Goal: Check status: Check status

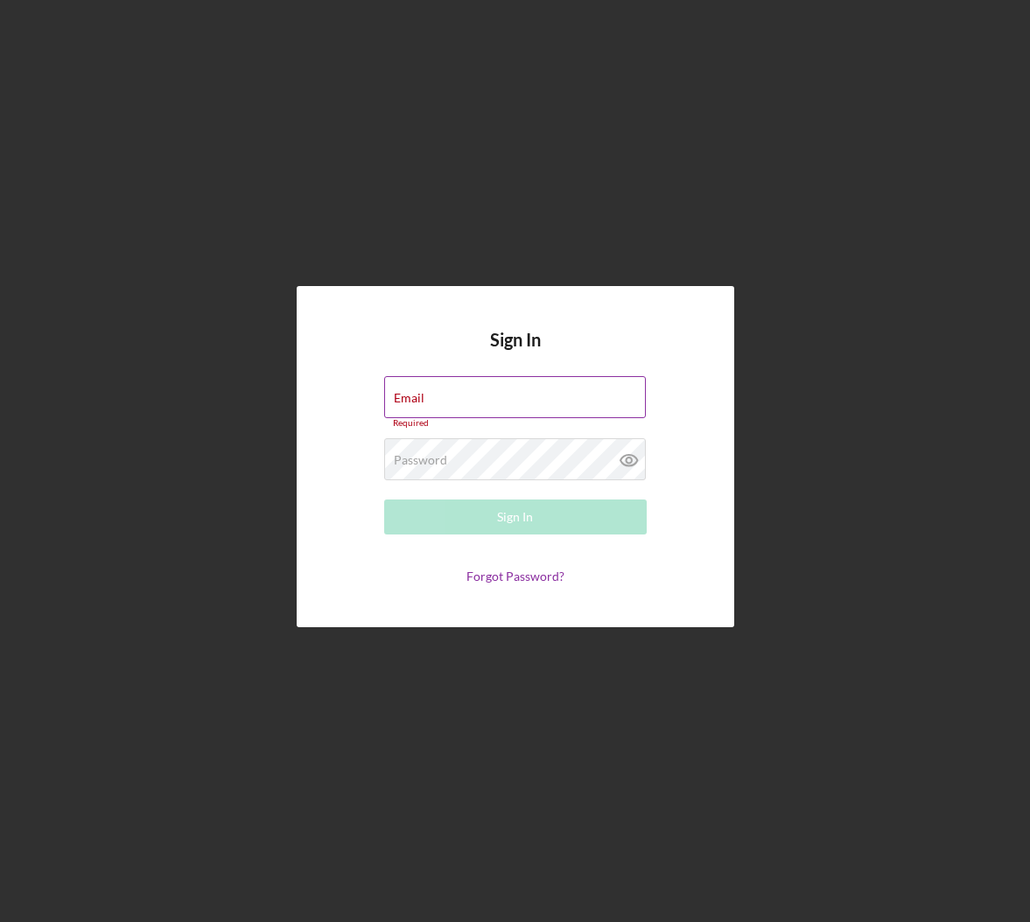
type input "[EMAIL_ADDRESS][DOMAIN_NAME]"
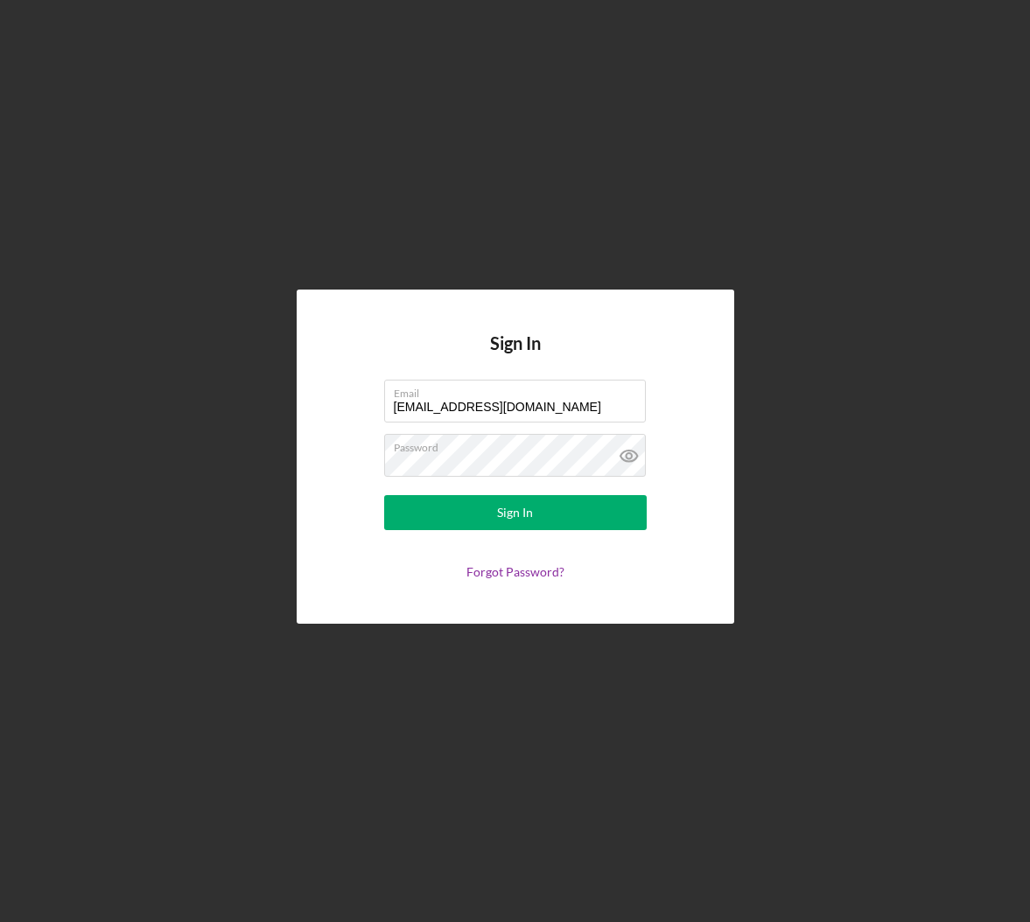
click at [549, 539] on form "Email [EMAIL_ADDRESS][DOMAIN_NAME] Password Sign In Forgot Password?" at bounding box center [515, 479] width 350 height 199
click at [544, 521] on button "Sign In" at bounding box center [515, 512] width 262 height 35
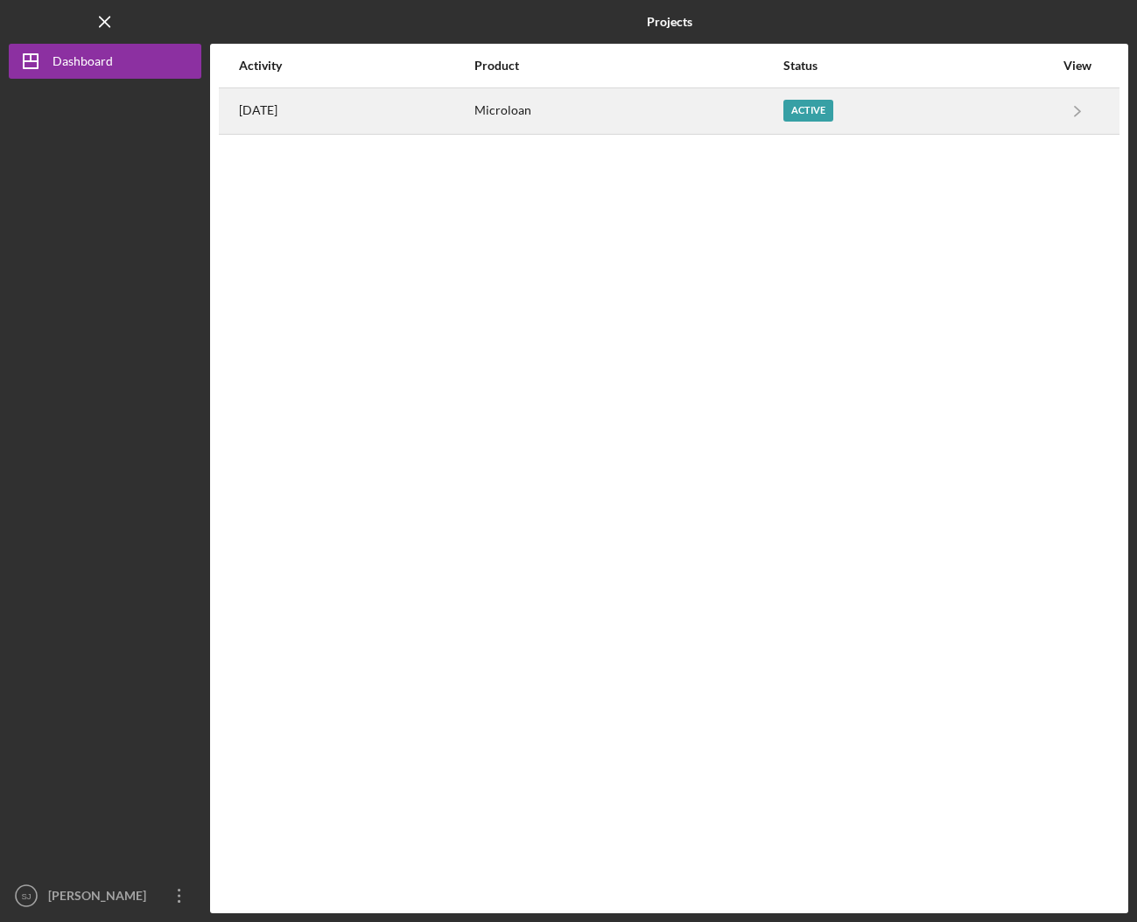
click at [845, 132] on td "Active" at bounding box center [918, 110] width 272 height 46
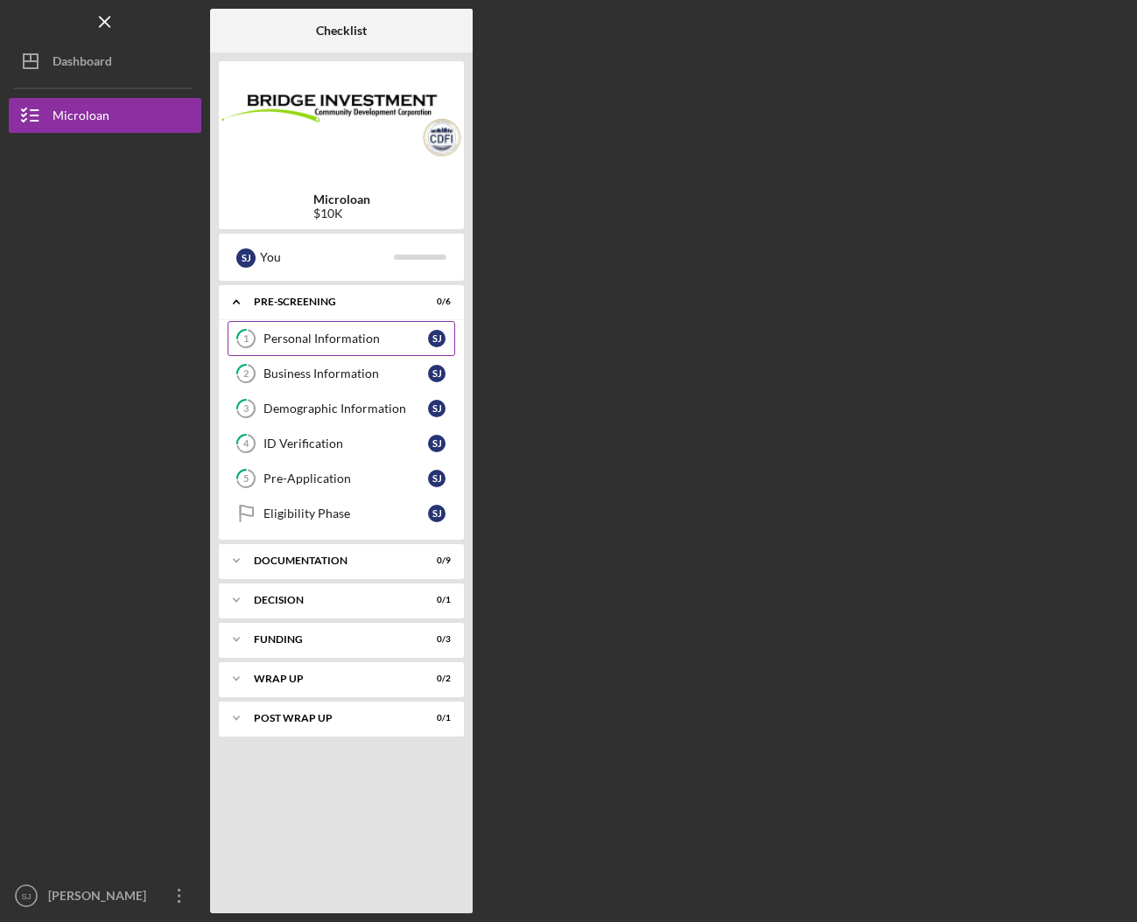
click at [411, 334] on div "Personal Information" at bounding box center [345, 339] width 164 height 14
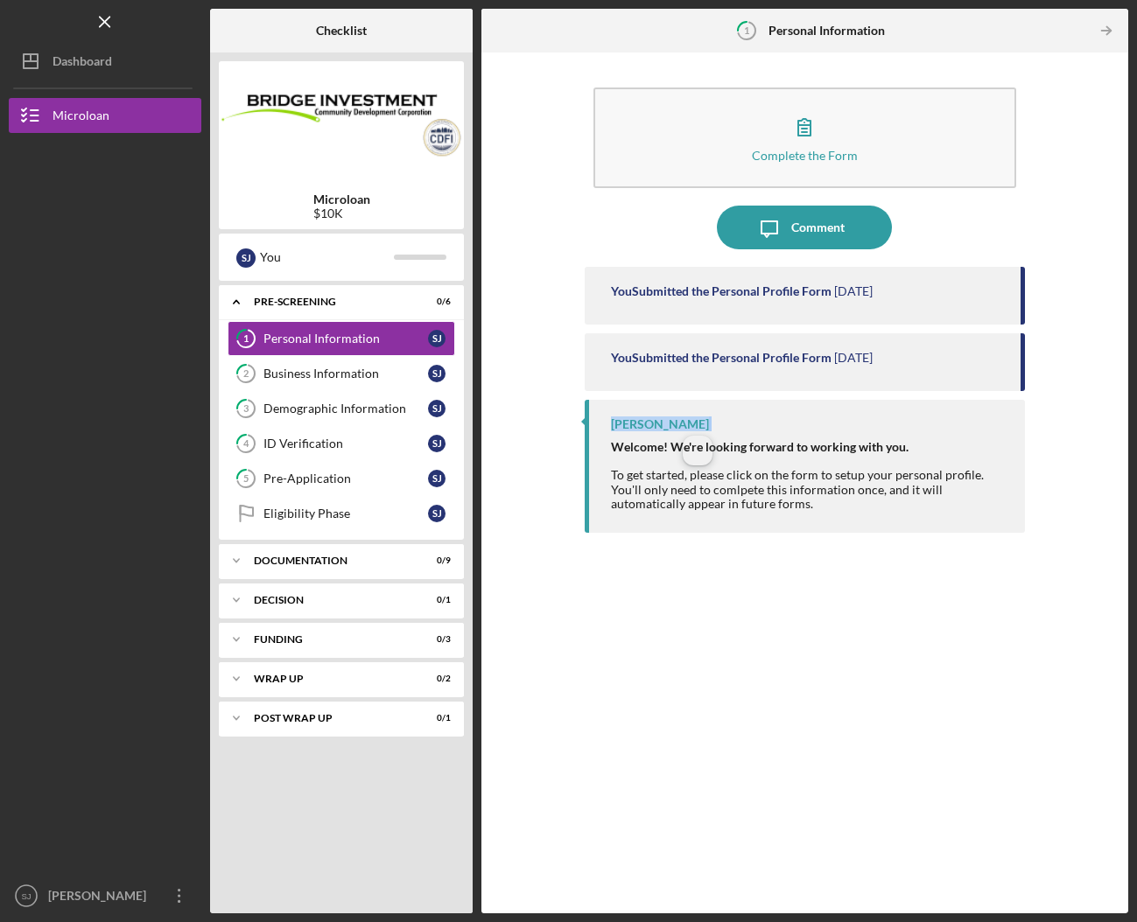
drag, startPoint x: 683, startPoint y: 432, endPoint x: 613, endPoint y: 429, distance: 70.1
click at [613, 429] on div "[PERSON_NAME] Welcome! We're looking forward to working with you. To get starte…" at bounding box center [804, 466] width 440 height 133
copy div "[PERSON_NAME]"
click at [366, 376] on div "Business Information" at bounding box center [345, 374] width 164 height 14
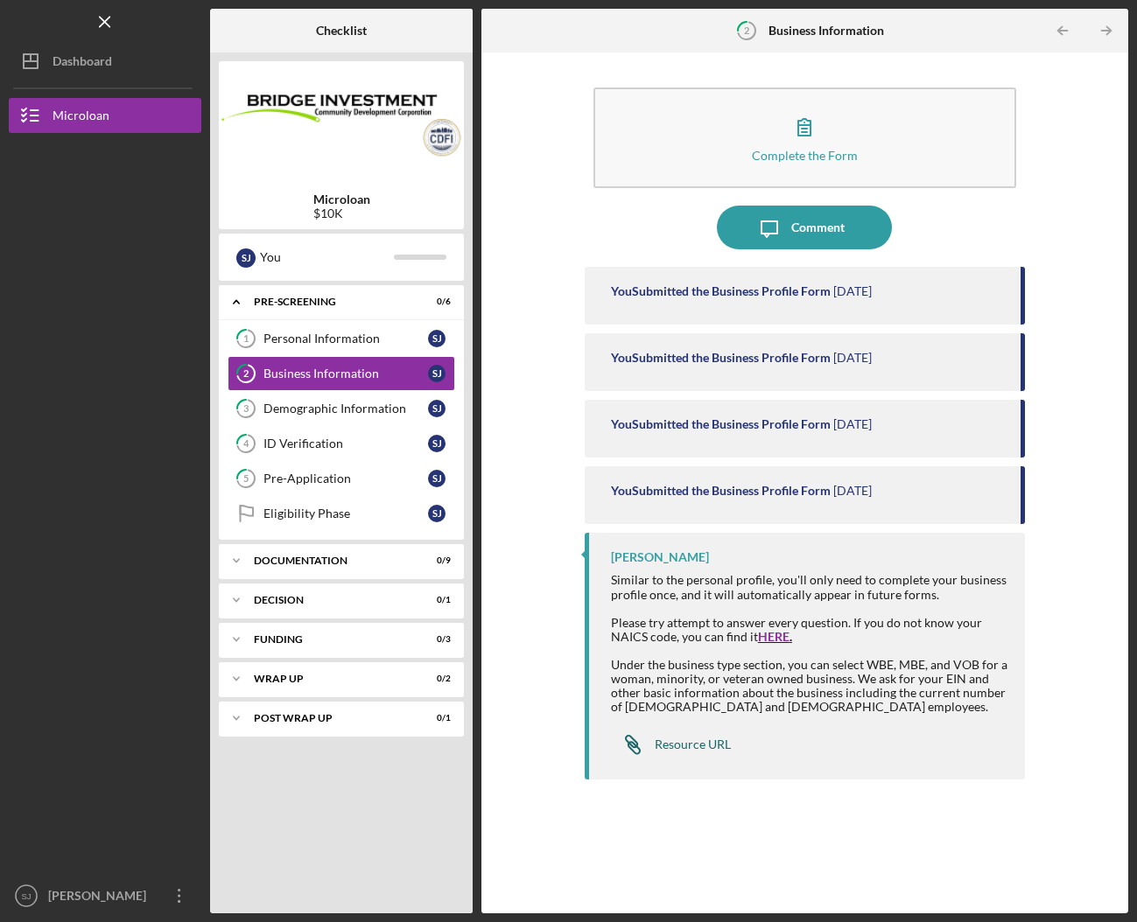
click at [699, 738] on div "Resource URL" at bounding box center [692, 745] width 76 height 14
click at [311, 399] on link "3 Demographic Information [PERSON_NAME]" at bounding box center [340, 408] width 227 height 35
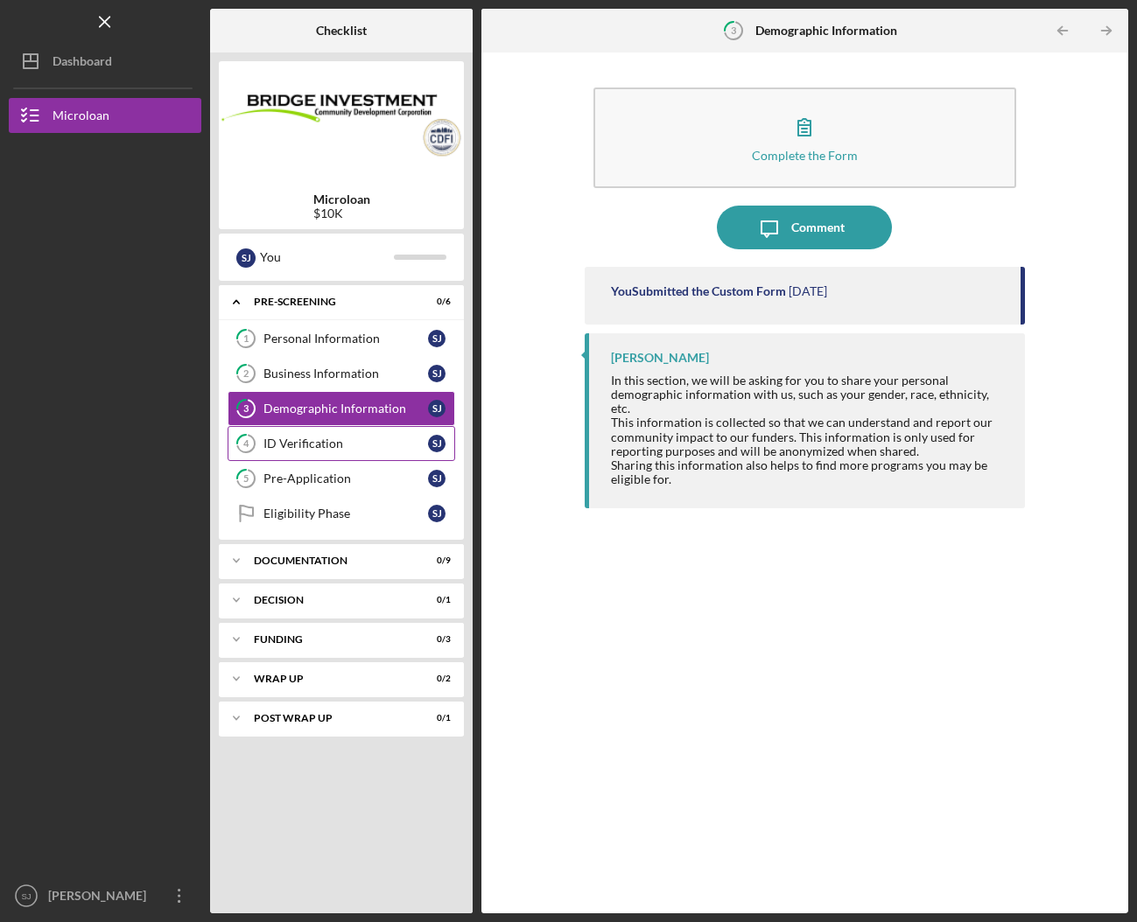
click at [326, 433] on link "4 ID Verification [PERSON_NAME]" at bounding box center [340, 443] width 227 height 35
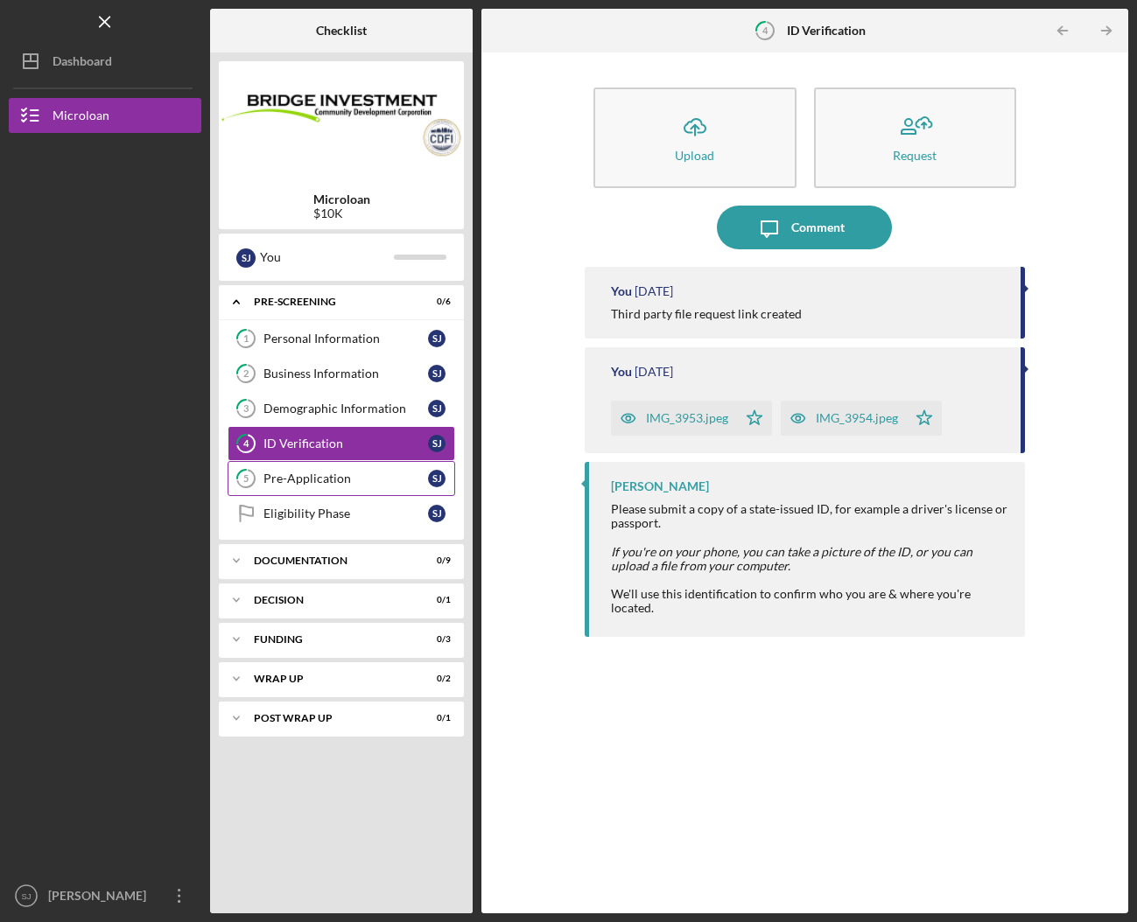
click at [367, 481] on div "Pre-Application" at bounding box center [345, 479] width 164 height 14
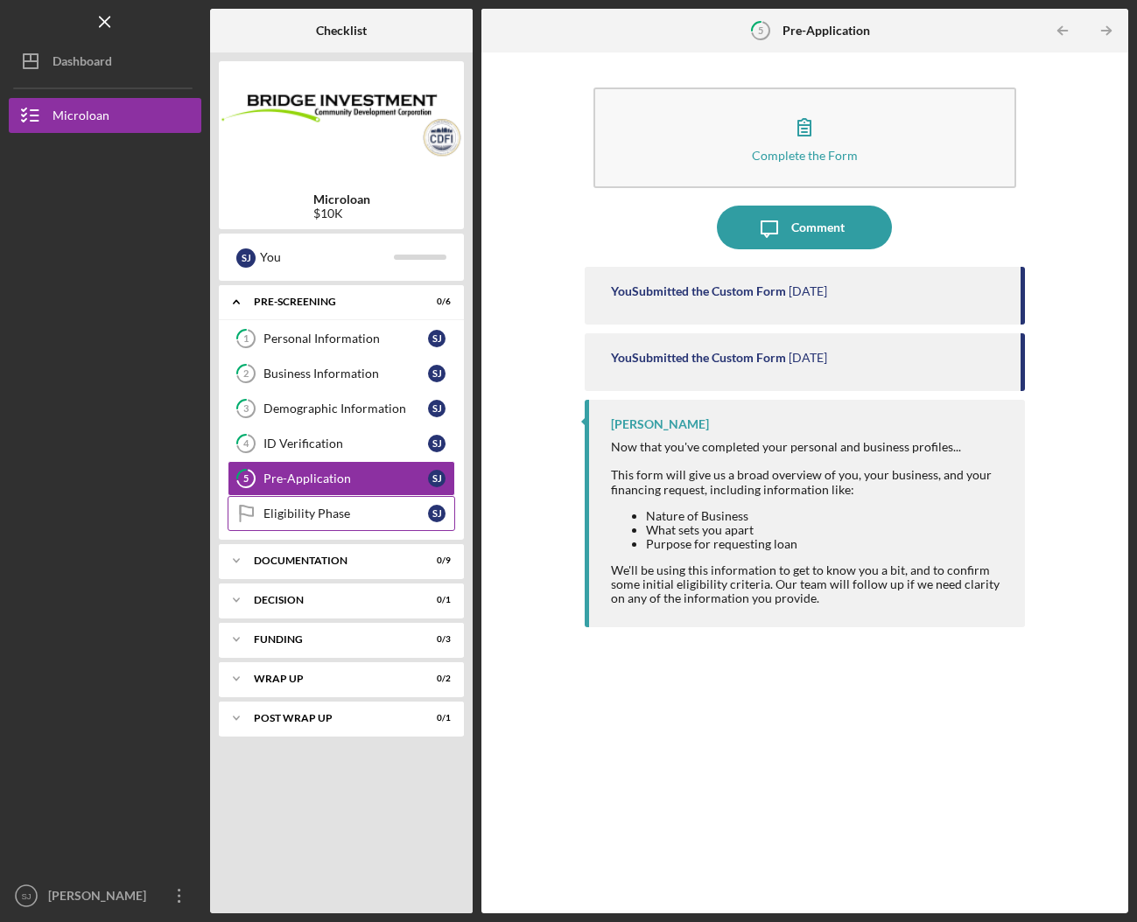
click at [349, 527] on link "Eligibility Phase Eligibility Phase [PERSON_NAME]" at bounding box center [340, 513] width 227 height 35
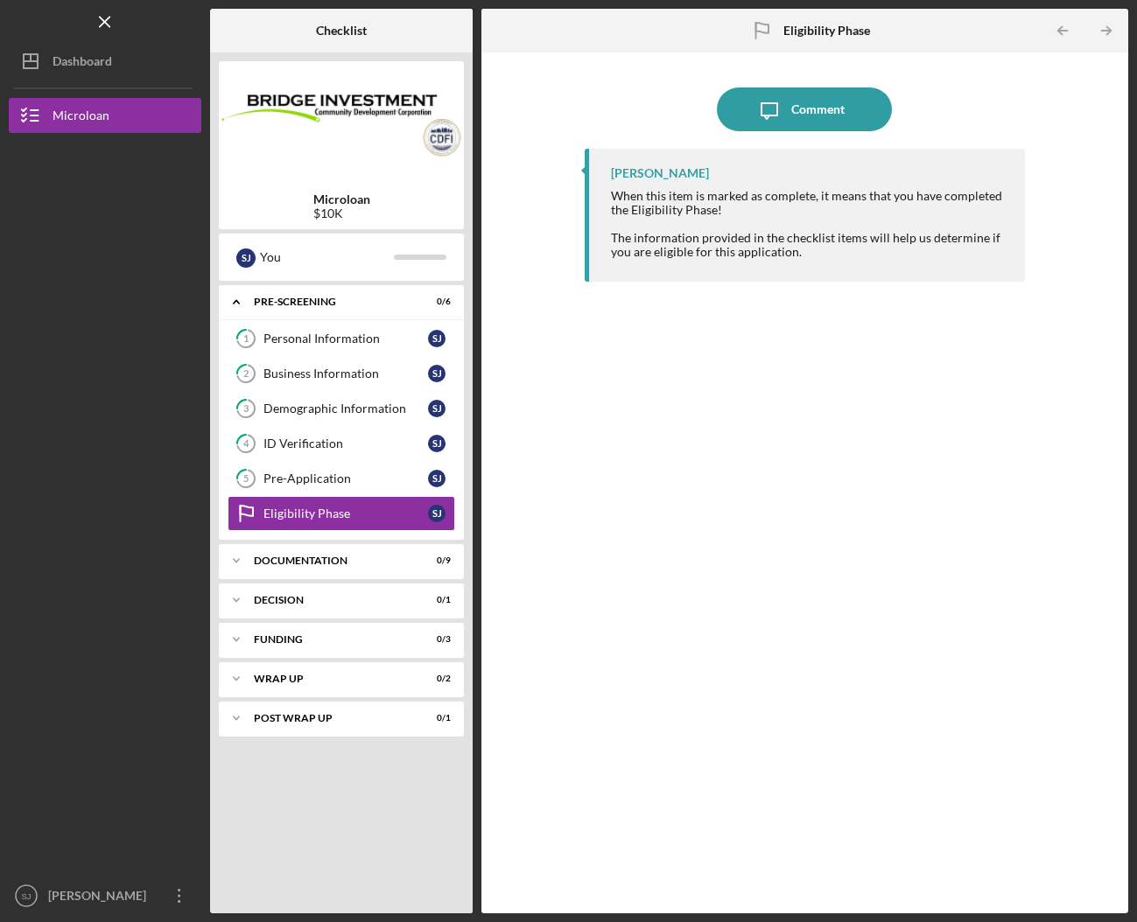
drag, startPoint x: 332, startPoint y: 92, endPoint x: 332, endPoint y: 76, distance: 15.8
click at [332, 92] on img at bounding box center [341, 122] width 245 height 105
click at [351, 561] on div "Documentation" at bounding box center [348, 561] width 188 height 10
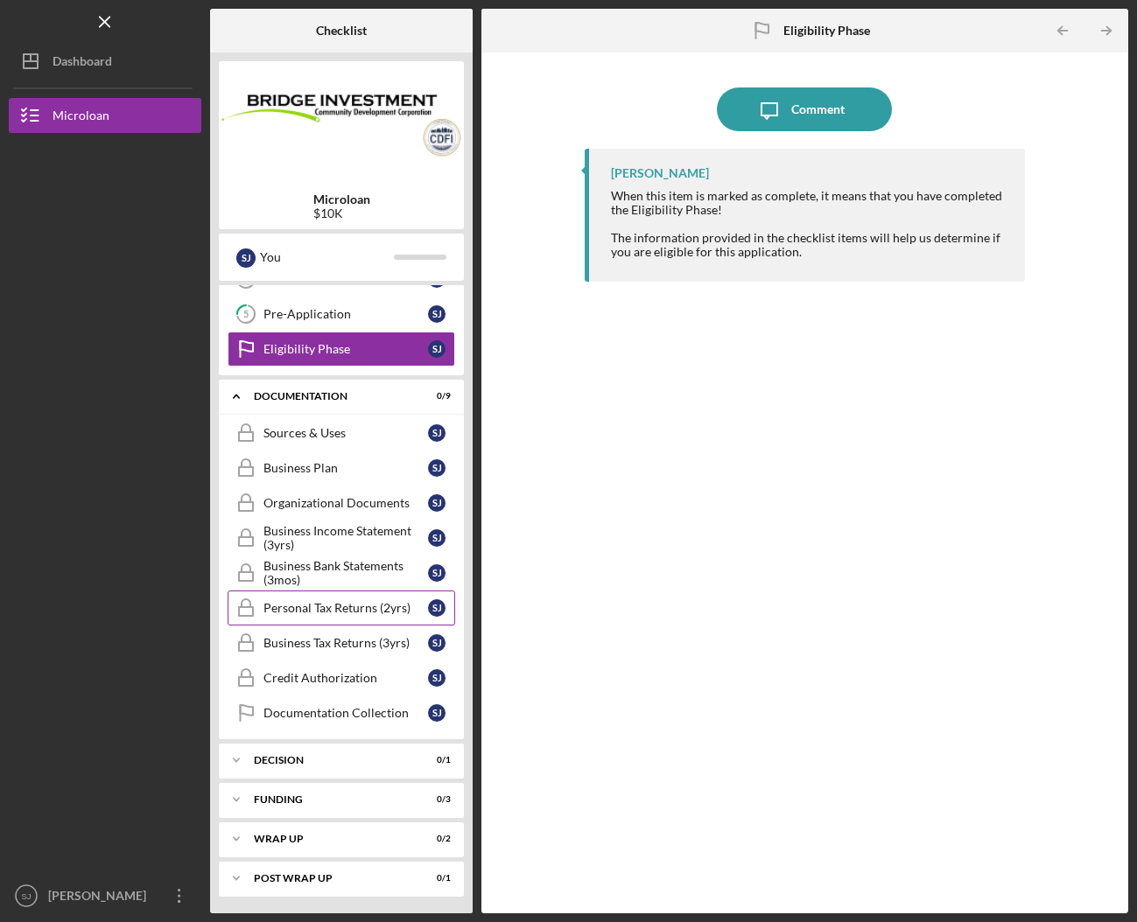
scroll to position [165, 0]
click at [334, 752] on div "Icon/Expander DECISION 0 / 1" at bounding box center [341, 759] width 245 height 35
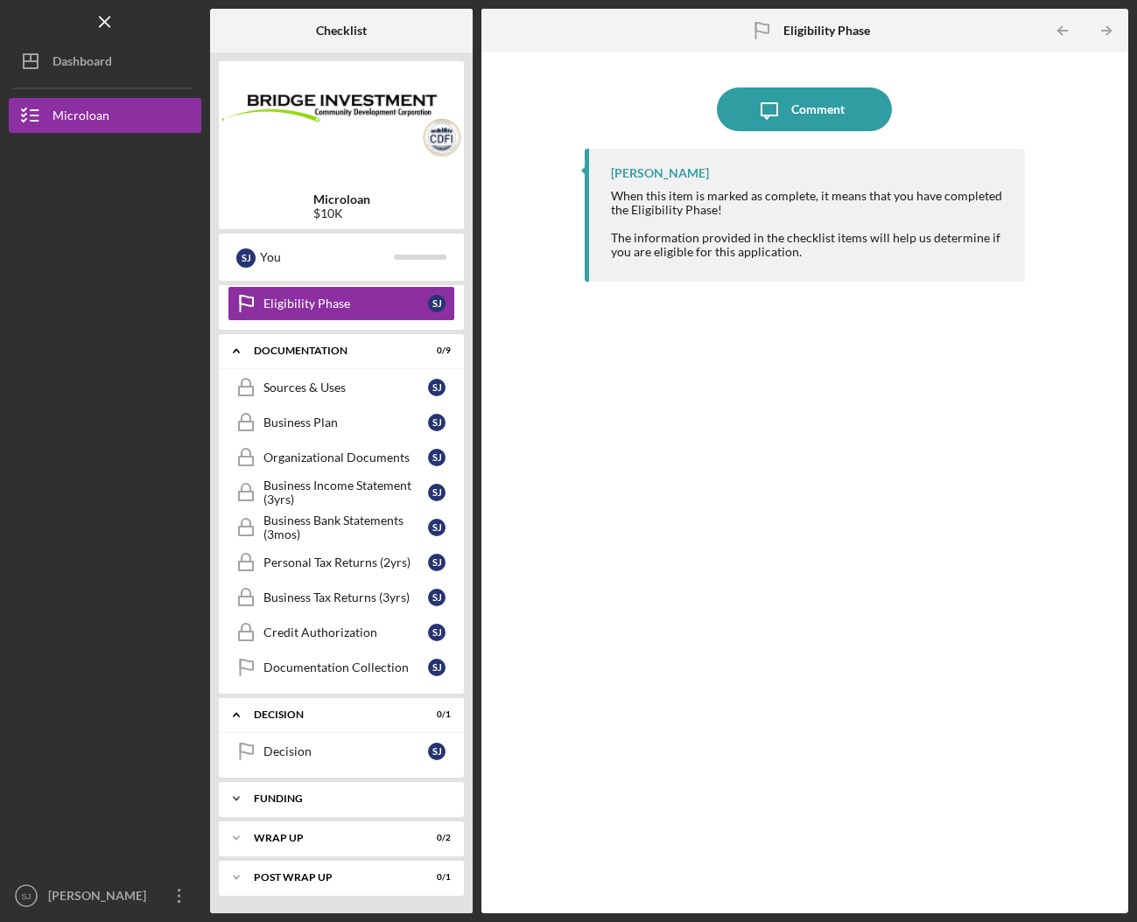
click at [332, 813] on div "Icon/Expander FUNDING 0 / 3" at bounding box center [341, 798] width 245 height 35
click at [448, 134] on img at bounding box center [341, 122] width 245 height 105
click at [355, 83] on img at bounding box center [341, 122] width 245 height 105
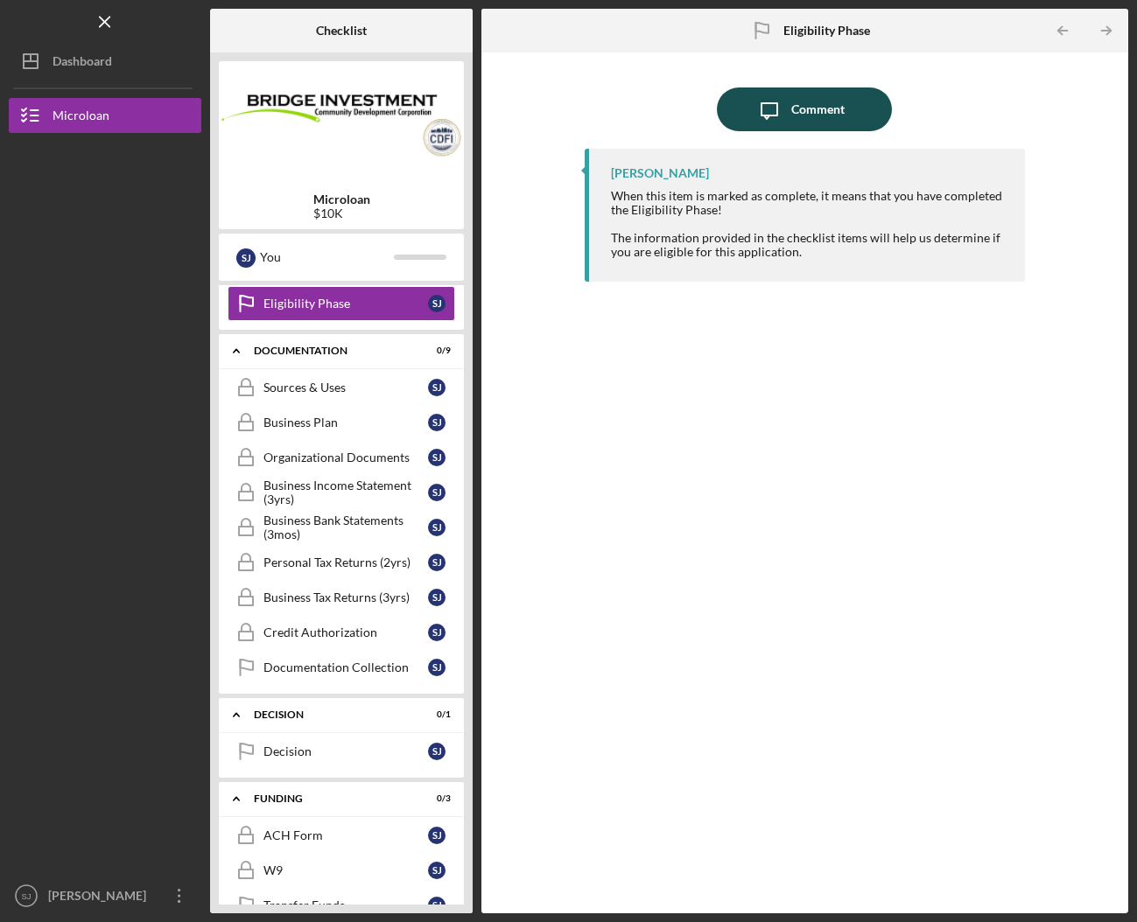
click at [802, 103] on div "Comment" at bounding box center [817, 109] width 53 height 44
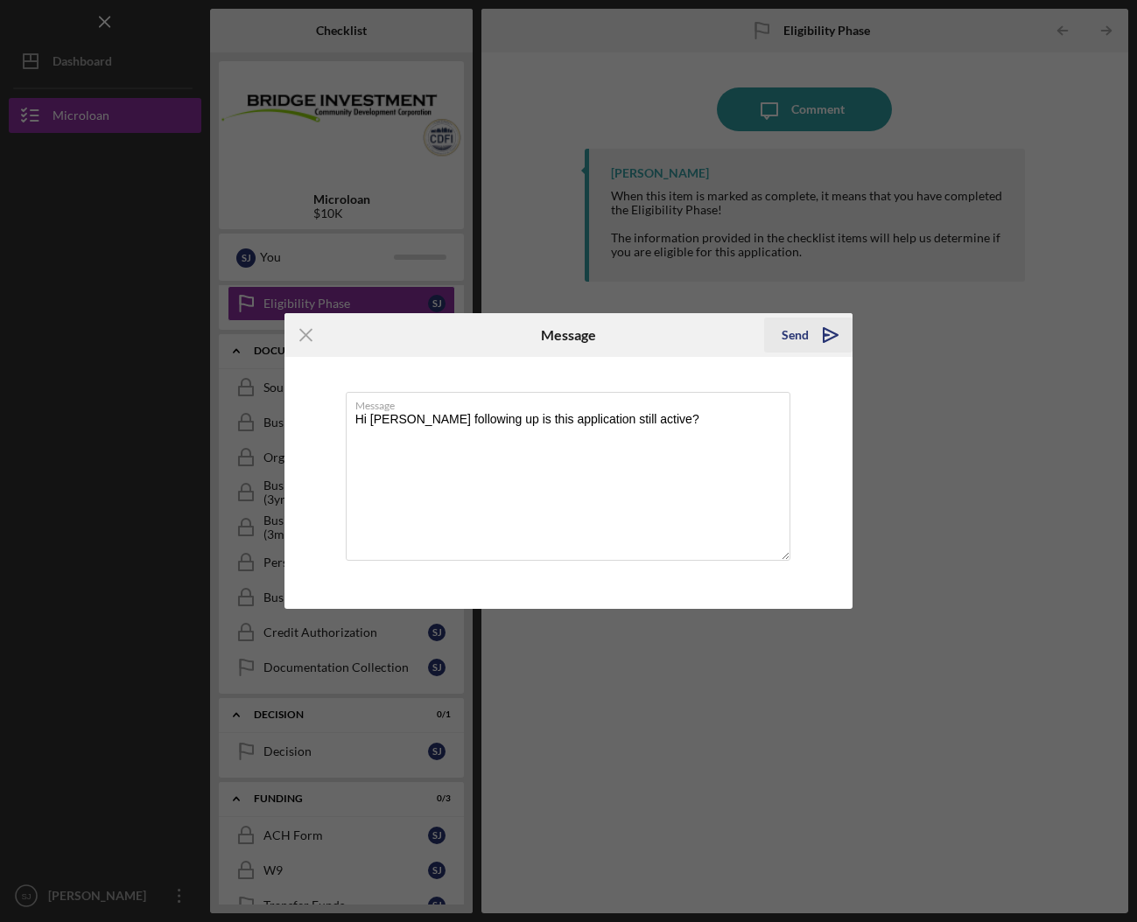
type textarea "Hi [PERSON_NAME] following up is this application still active?"
click at [794, 331] on div "Send" at bounding box center [794, 335] width 27 height 35
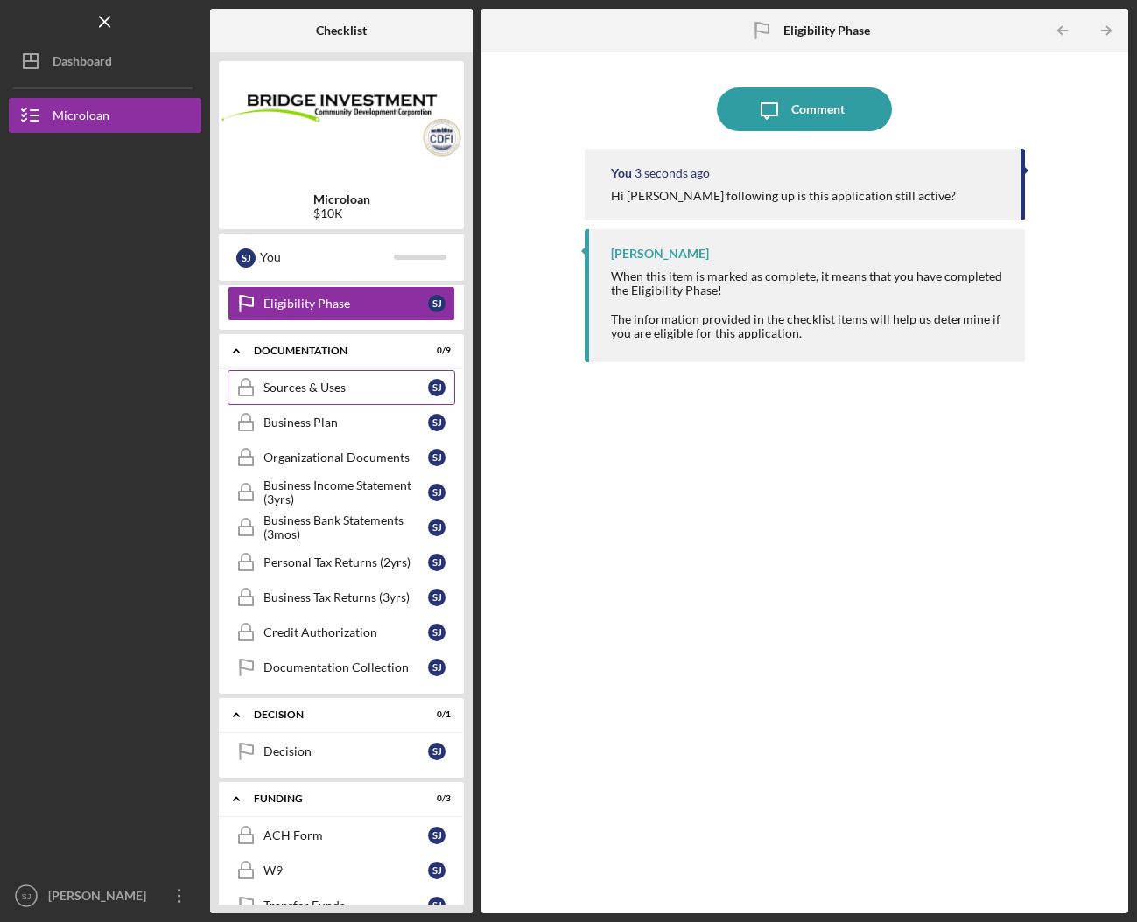
scroll to position [325, 0]
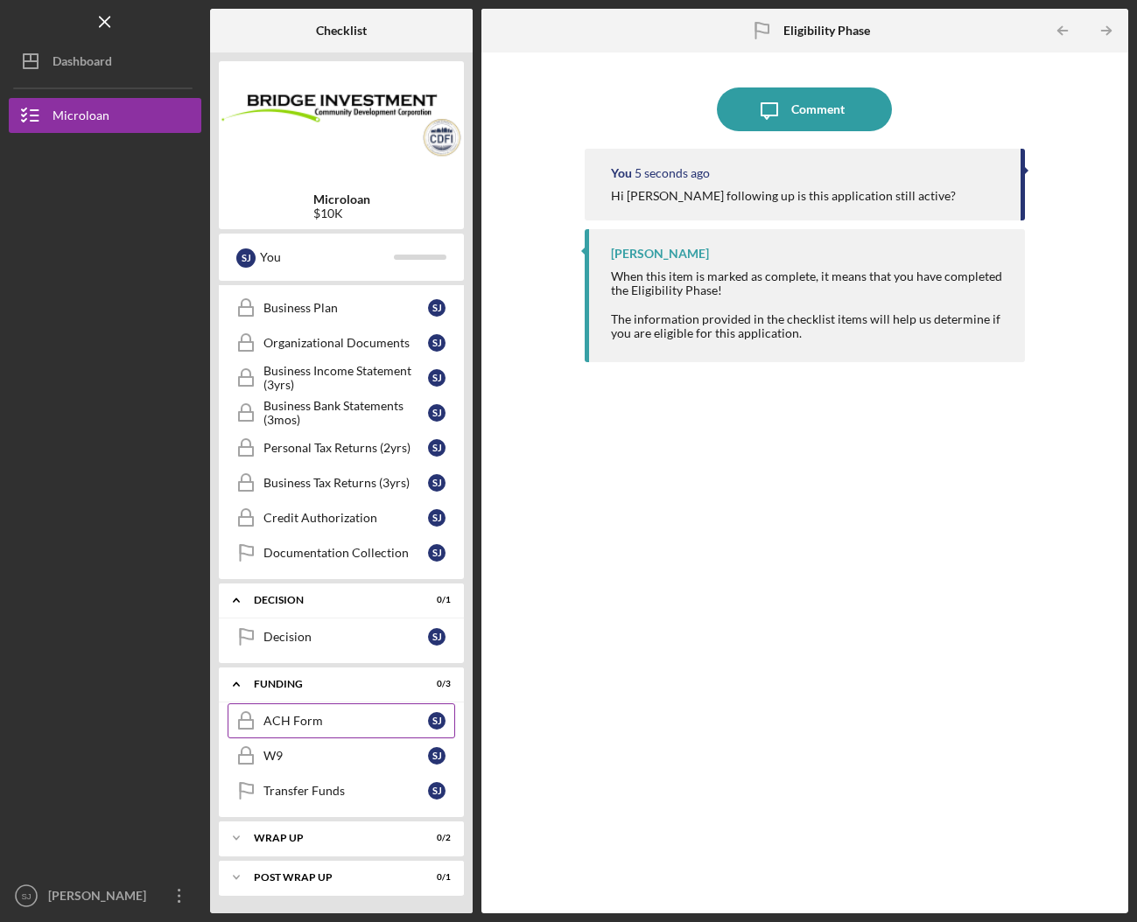
click at [384, 708] on link "ACH Form ACH Form [PERSON_NAME]" at bounding box center [340, 720] width 227 height 35
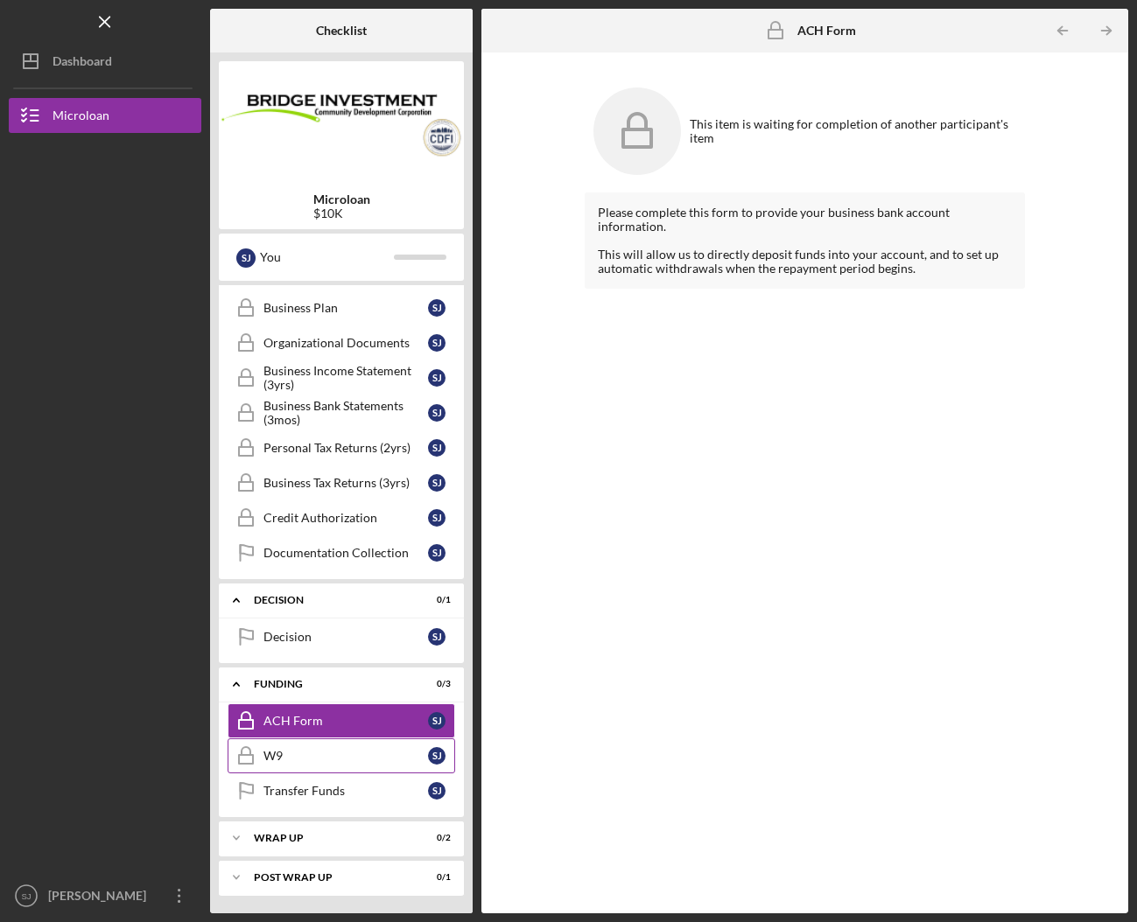
click at [377, 759] on div "W9" at bounding box center [345, 756] width 164 height 14
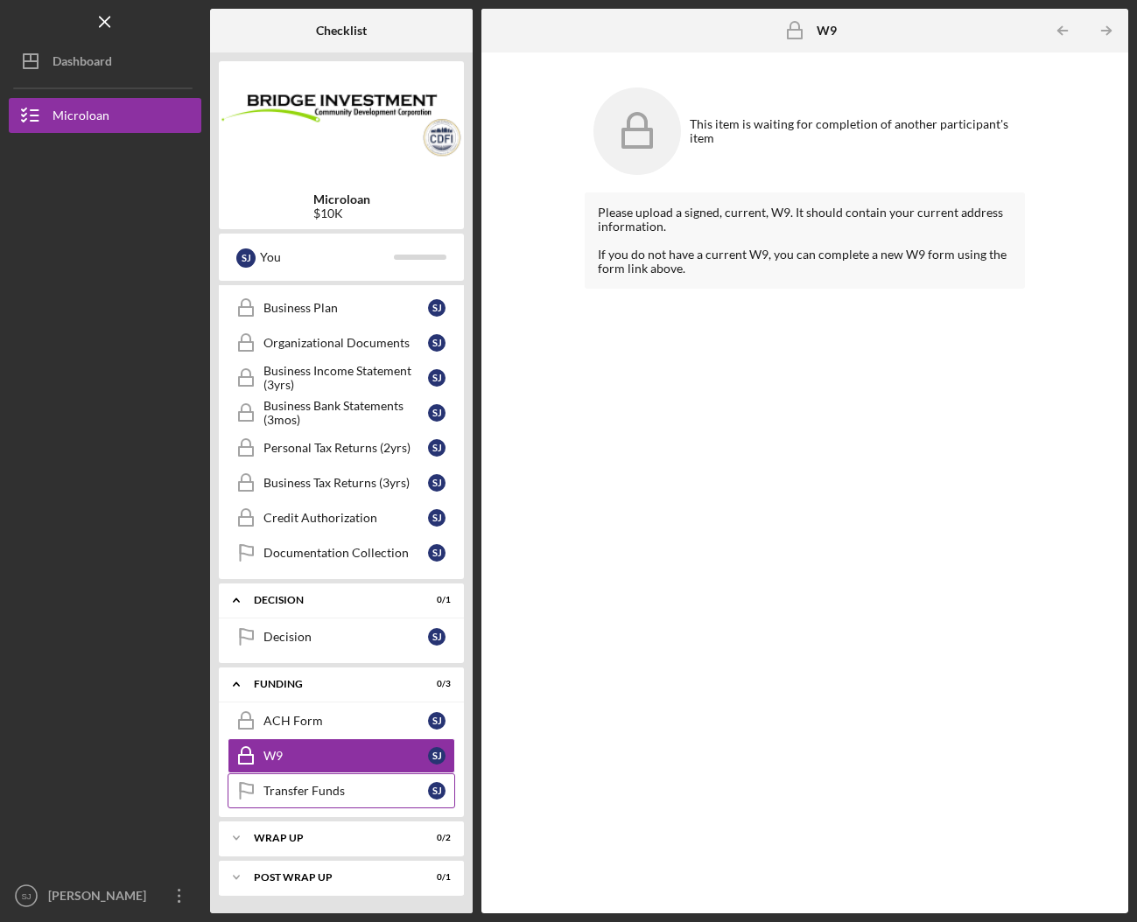
click at [374, 801] on link "Transfer Funds Transfer Funds [PERSON_NAME]" at bounding box center [340, 790] width 227 height 35
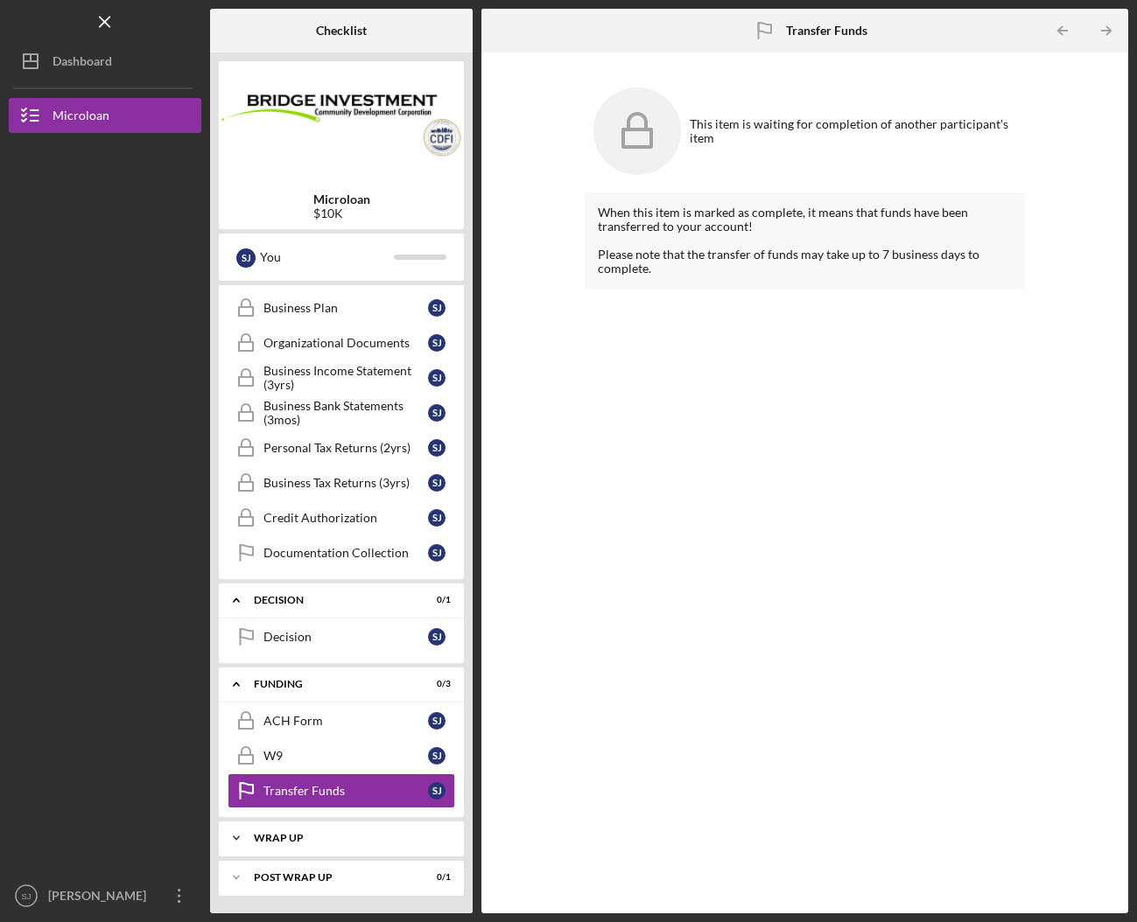
click at [375, 837] on div "WRAP UP" at bounding box center [348, 838] width 188 height 10
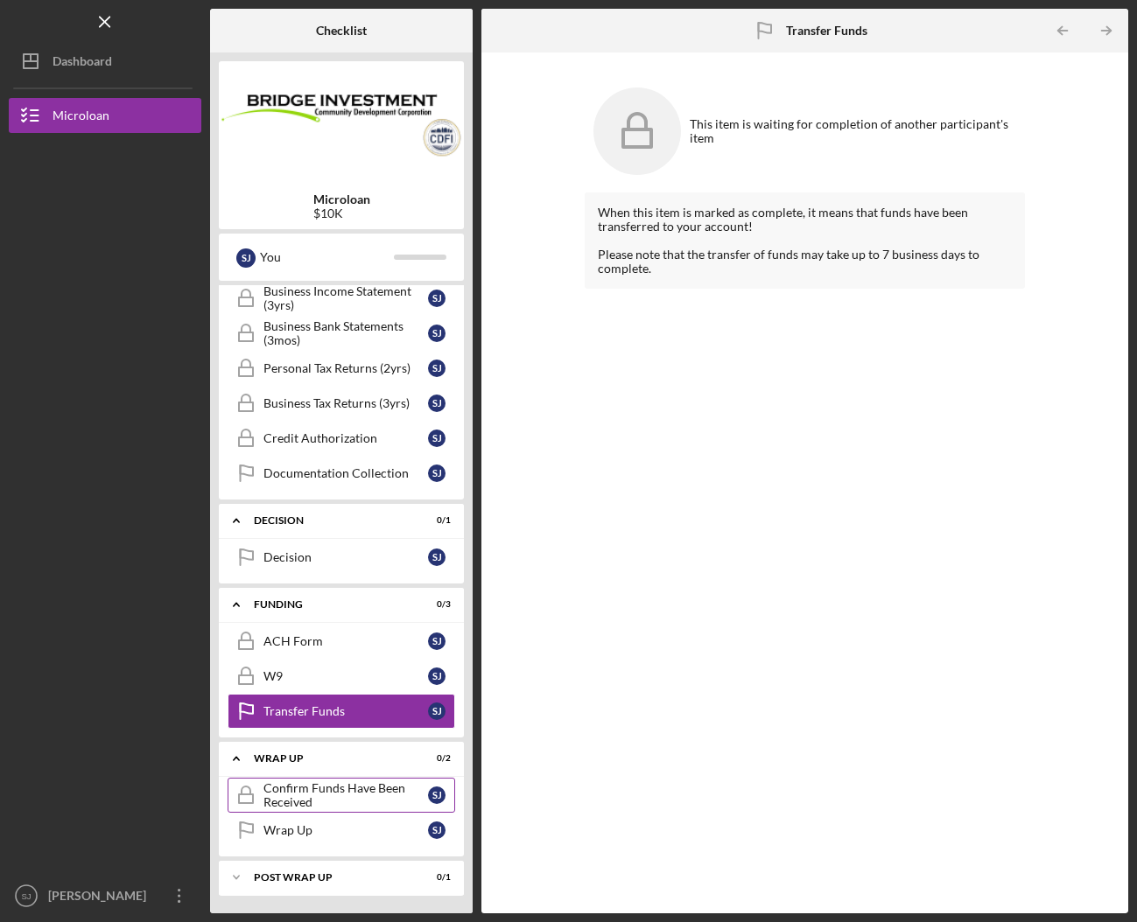
click at [362, 801] on div "Confirm Funds Have Been Received" at bounding box center [345, 795] width 164 height 28
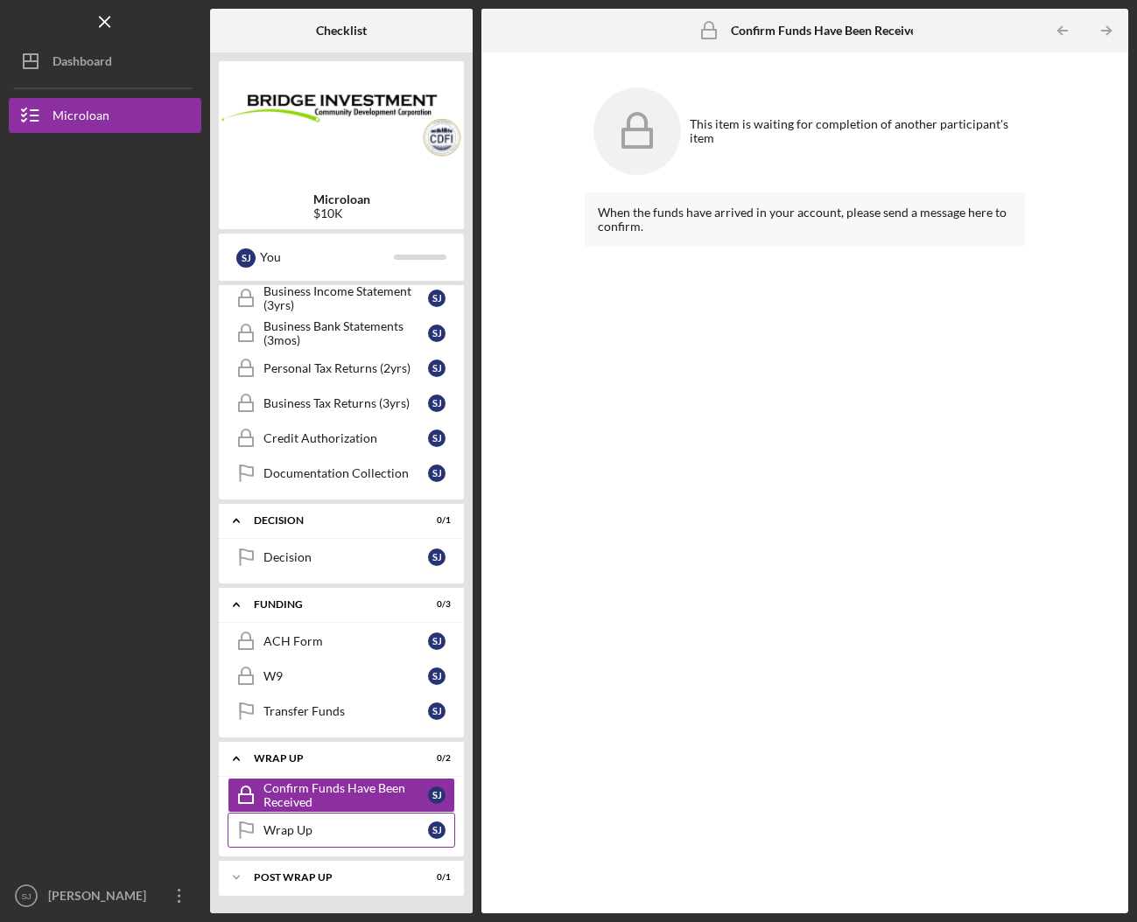
click at [360, 825] on div "Wrap Up" at bounding box center [345, 830] width 164 height 14
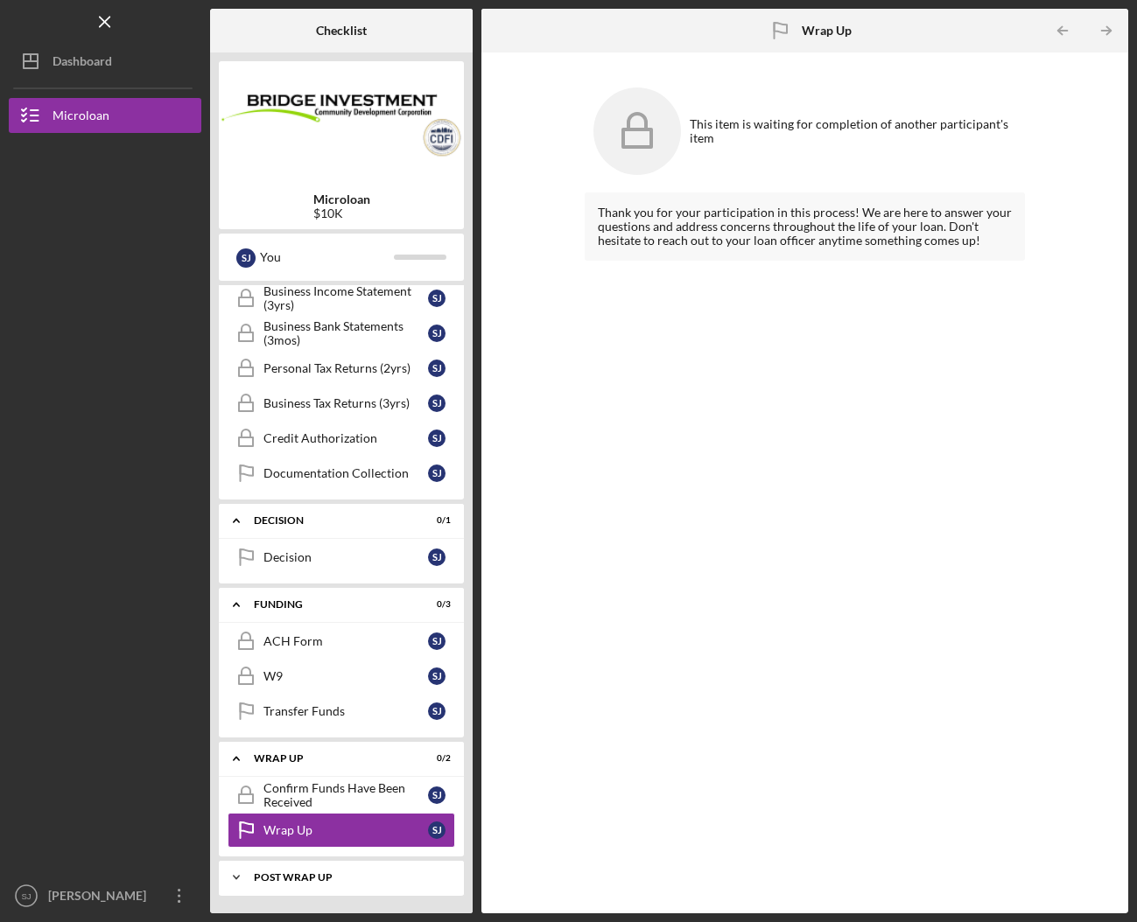
click at [350, 876] on div "POST WRAP UP" at bounding box center [348, 877] width 188 height 10
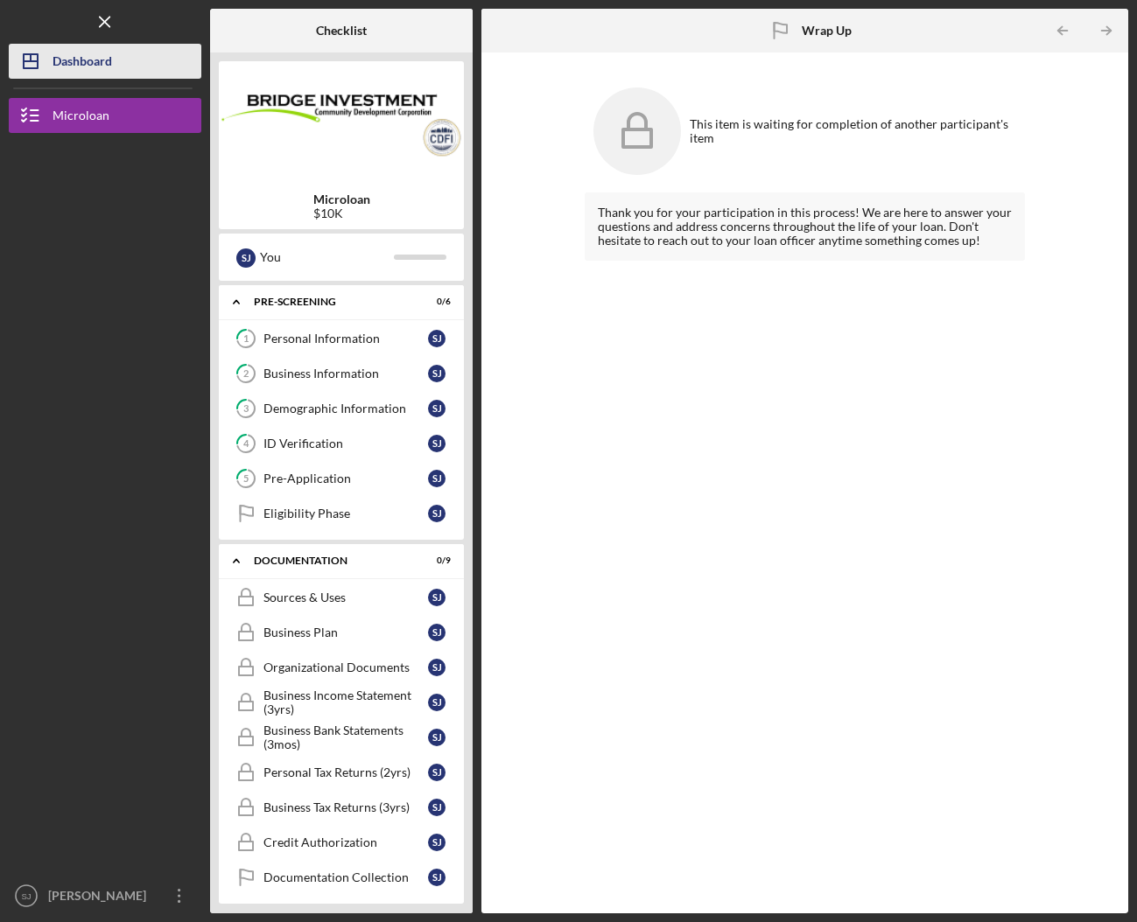
click at [96, 60] on div "Dashboard" at bounding box center [81, 63] width 59 height 39
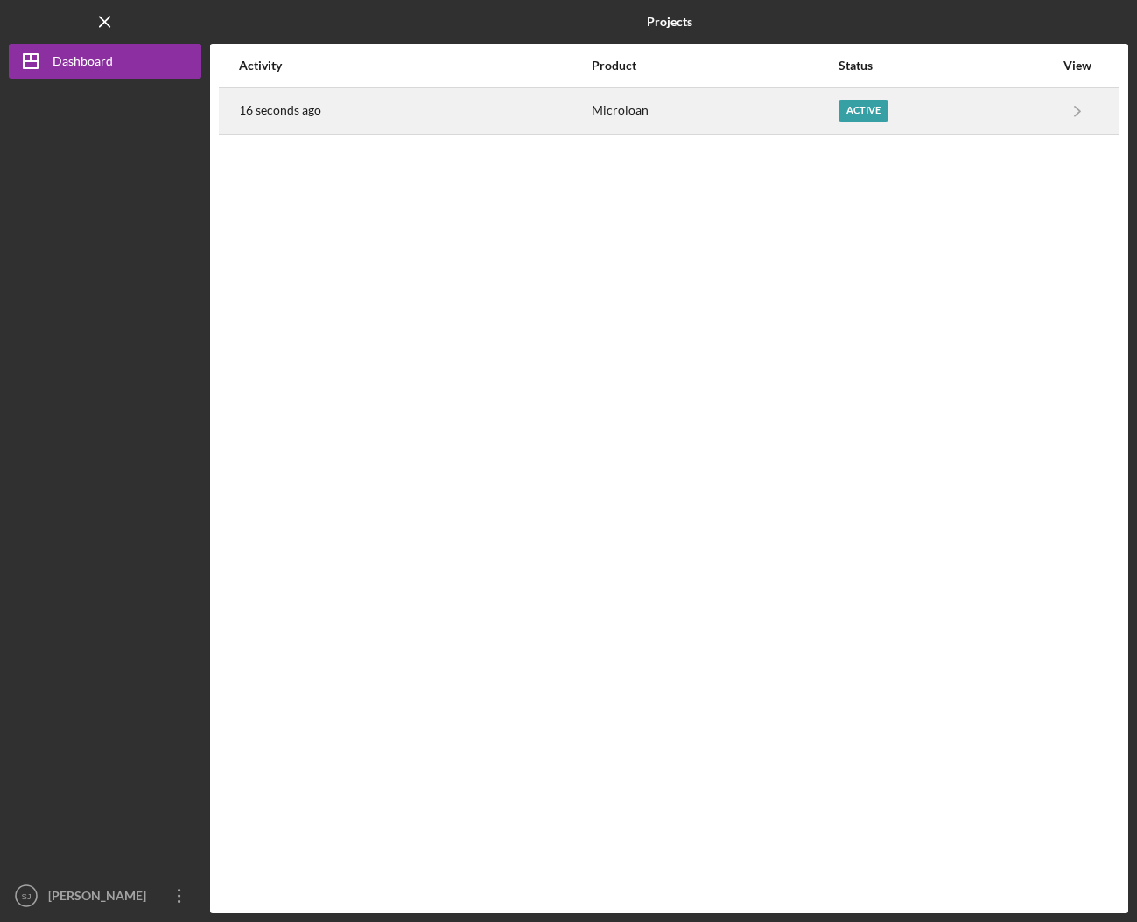
click at [1029, 112] on td at bounding box center [1109, 110] width 19 height 46
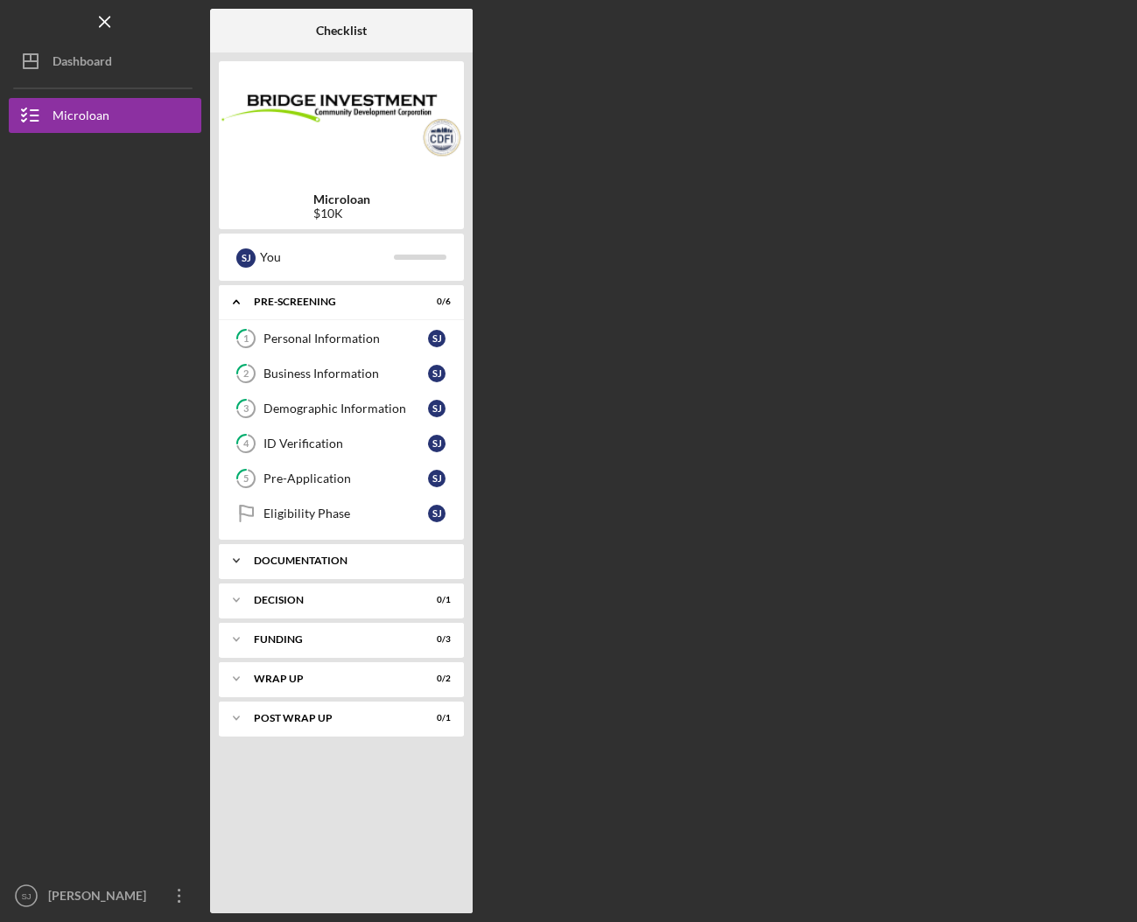
click at [351, 558] on div "Documentation" at bounding box center [348, 561] width 188 height 10
